Goal: Check status

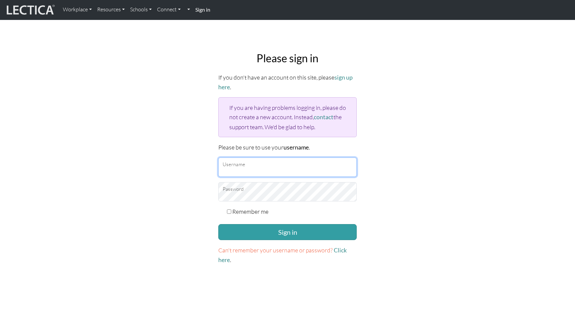
click at [236, 171] on input "Username" at bounding box center [287, 166] width 138 height 19
type input "[EMAIL_ADDRESS][DOMAIN_NAME]"
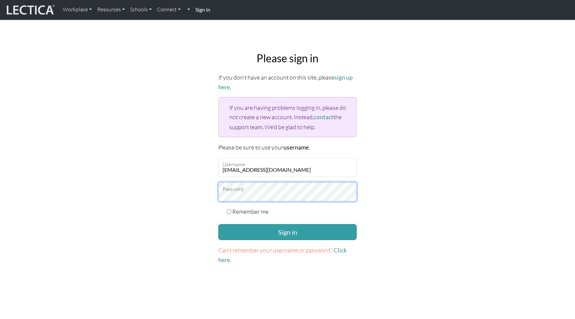
click at [218, 224] on button "Sign in" at bounding box center [287, 232] width 138 height 16
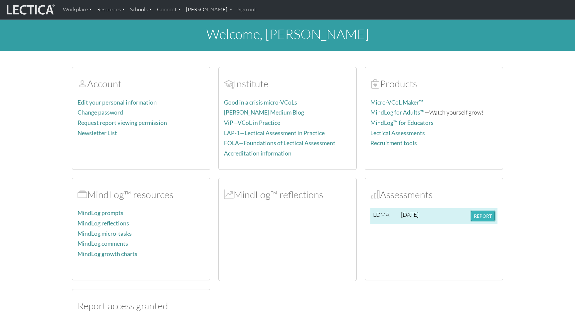
click at [482, 217] on button "REPORT" at bounding box center [483, 216] width 24 height 10
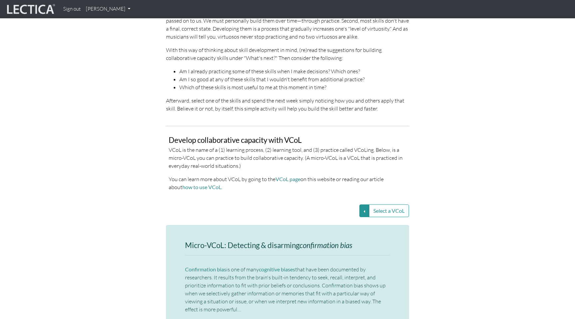
scroll to position [1243, 0]
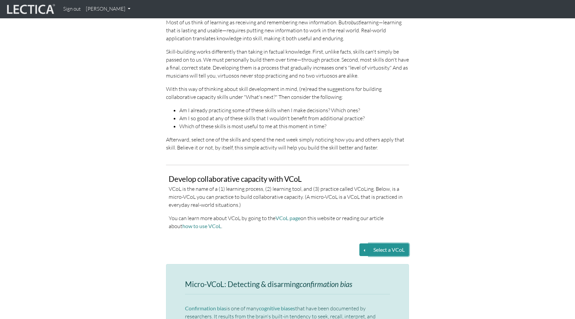
click at [385, 243] on button "Select a VCoL" at bounding box center [389, 249] width 40 height 13
click at [365, 243] on button "Select a VCoL" at bounding box center [364, 249] width 10 height 13
click at [296, 246] on link "Detecting and disarming confirmation bias" at bounding box center [296, 250] width 111 height 8
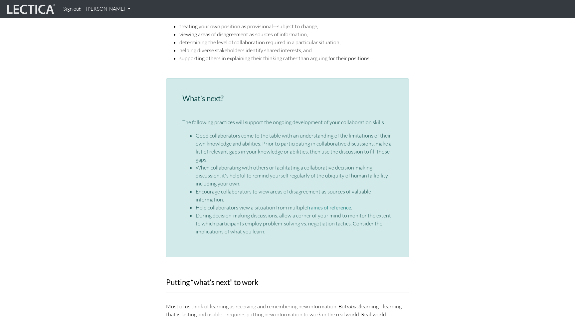
scroll to position [963, 0]
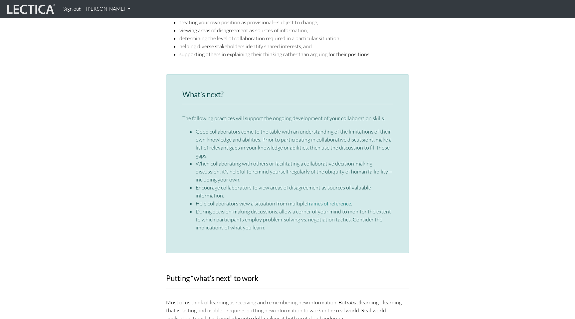
click at [240, 208] on li "During decision-making discussions, allow a corner of your mind to monitor the …" at bounding box center [294, 219] width 197 height 24
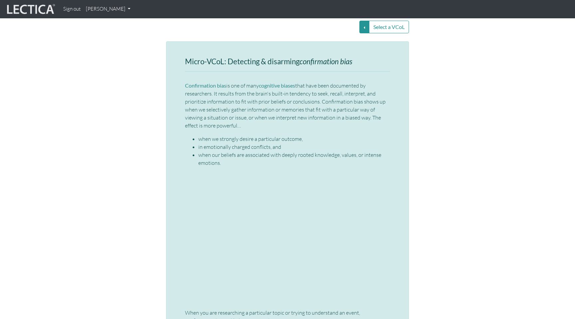
scroll to position [1467, 0]
